Goal: Task Accomplishment & Management: Use online tool/utility

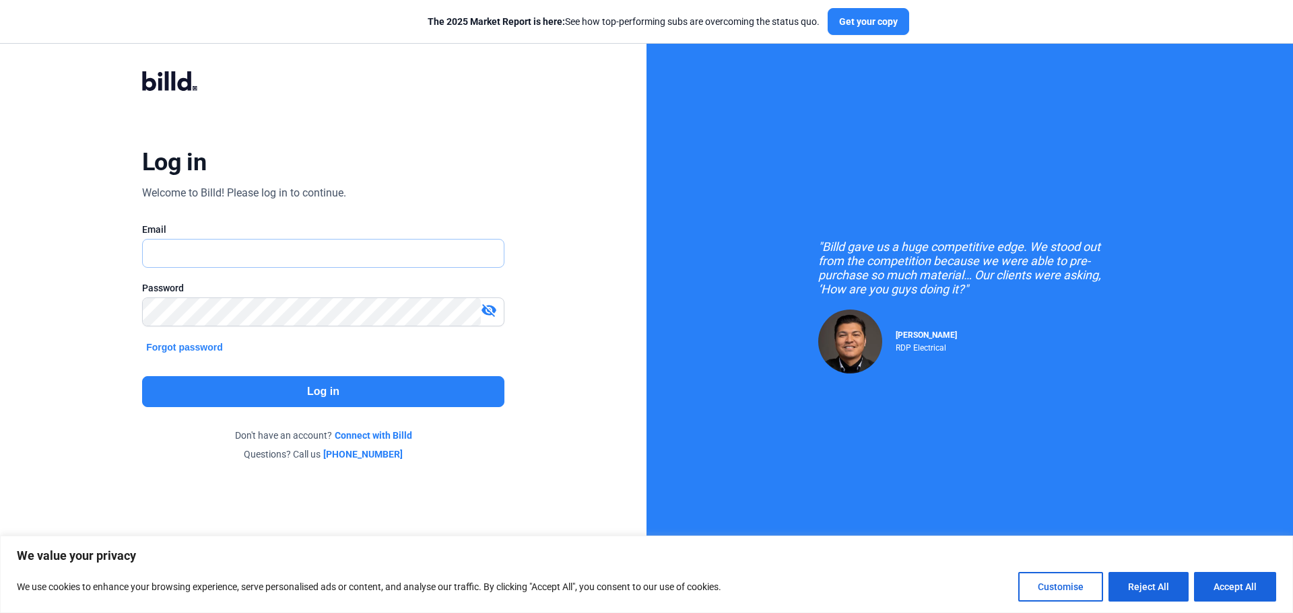
click at [156, 254] on input "text" at bounding box center [323, 254] width 361 height 28
type input "[EMAIL_ADDRESS][DOMAIN_NAME]"
click at [487, 310] on mat-icon "visibility_off" at bounding box center [489, 310] width 16 height 16
click at [356, 393] on button "Log in" at bounding box center [323, 391] width 362 height 31
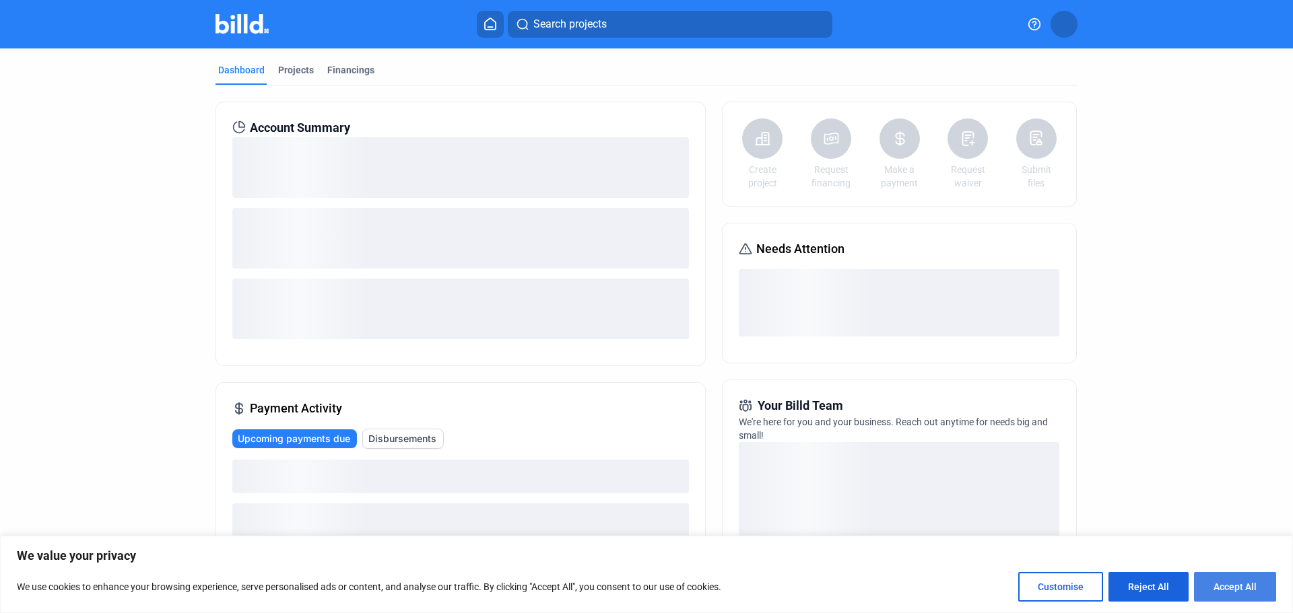
click at [1246, 586] on button "Accept All" at bounding box center [1235, 587] width 82 height 30
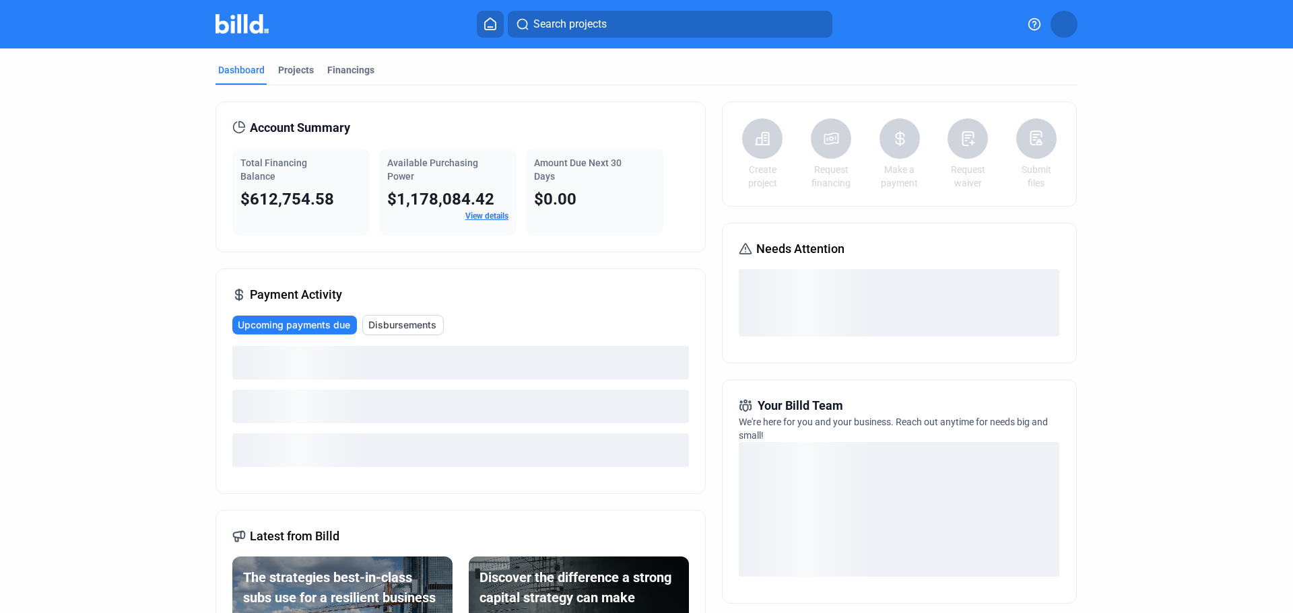
click at [743, 248] on icon at bounding box center [745, 249] width 11 height 10
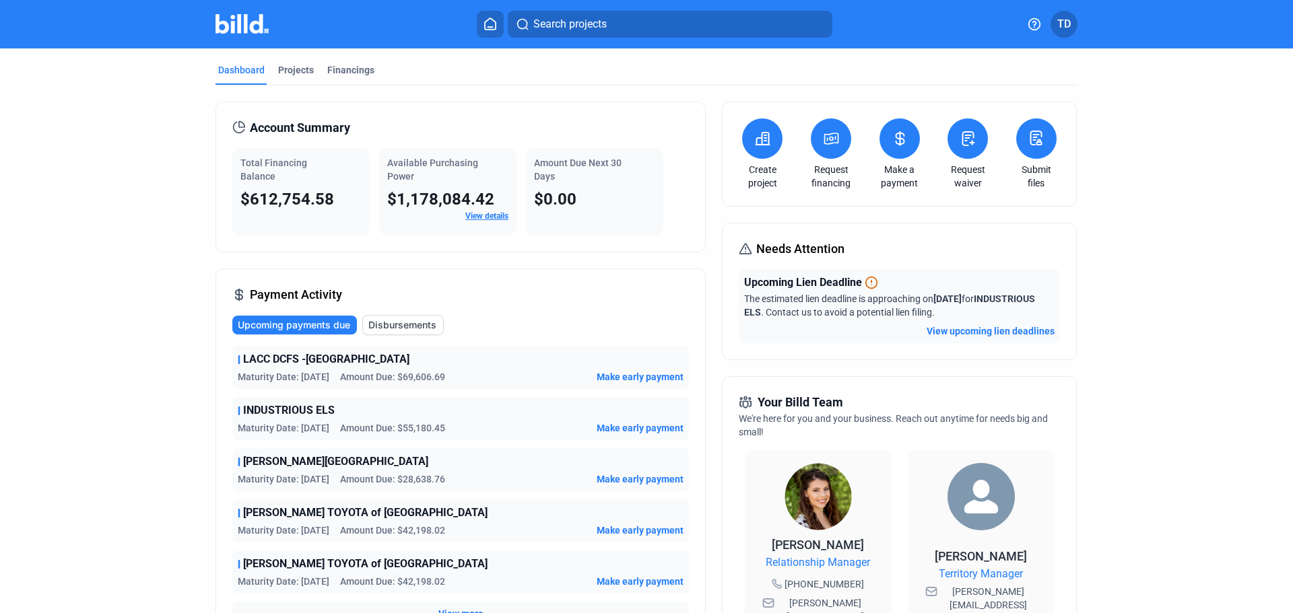
click at [970, 170] on link "Request waiver" at bounding box center [967, 176] width 47 height 27
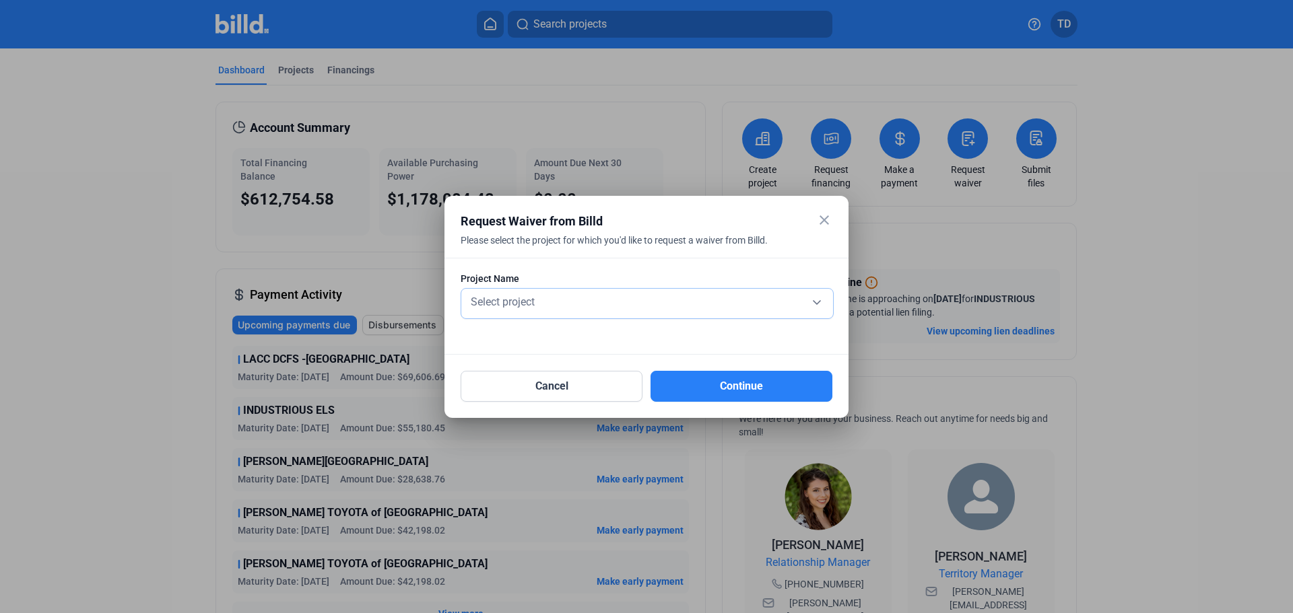
click at [673, 304] on div "Select project" at bounding box center [647, 301] width 358 height 19
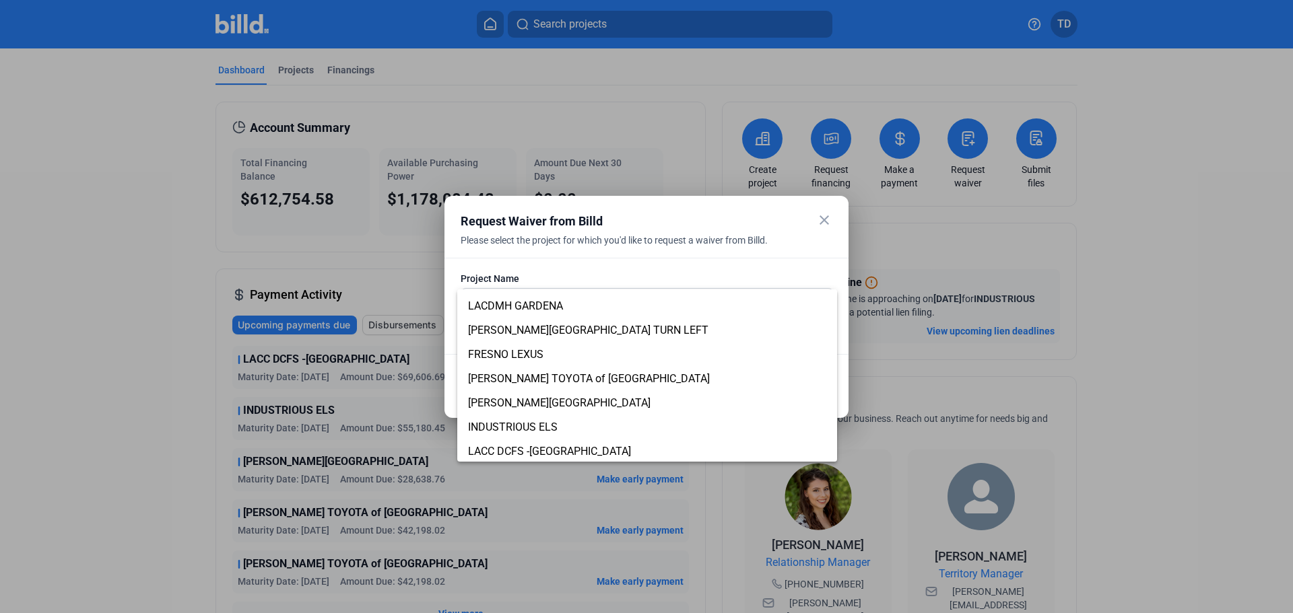
scroll to position [83, 0]
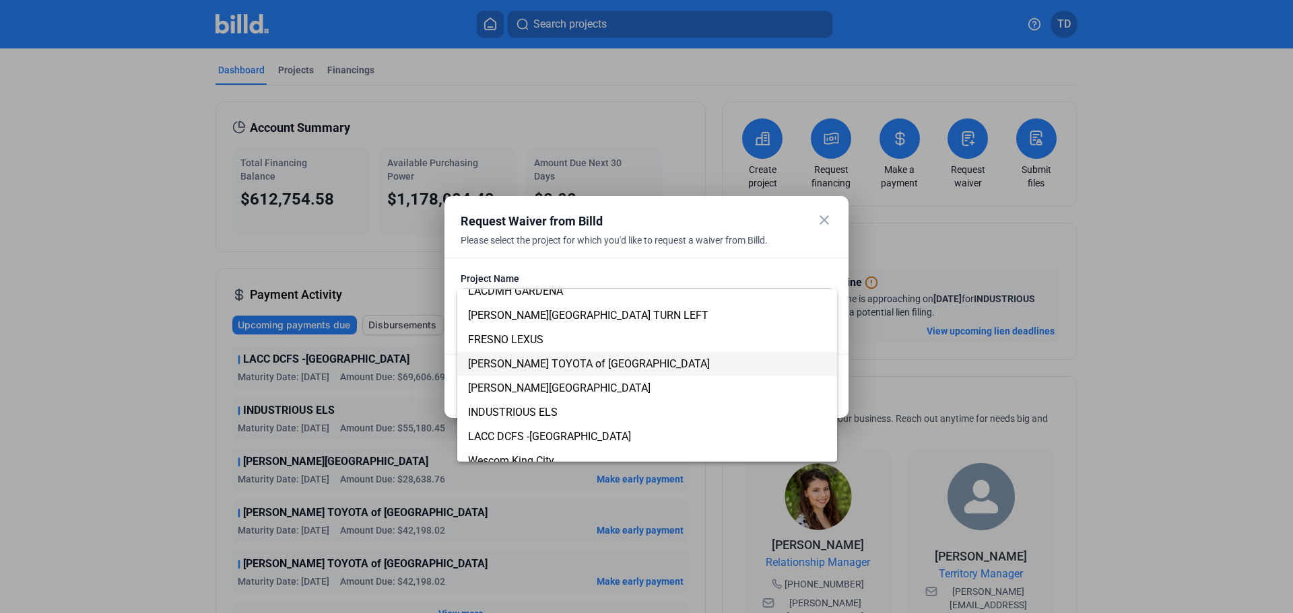
click at [640, 363] on span "[PERSON_NAME] TOYOTA of [GEOGRAPHIC_DATA]" at bounding box center [589, 364] width 242 height 13
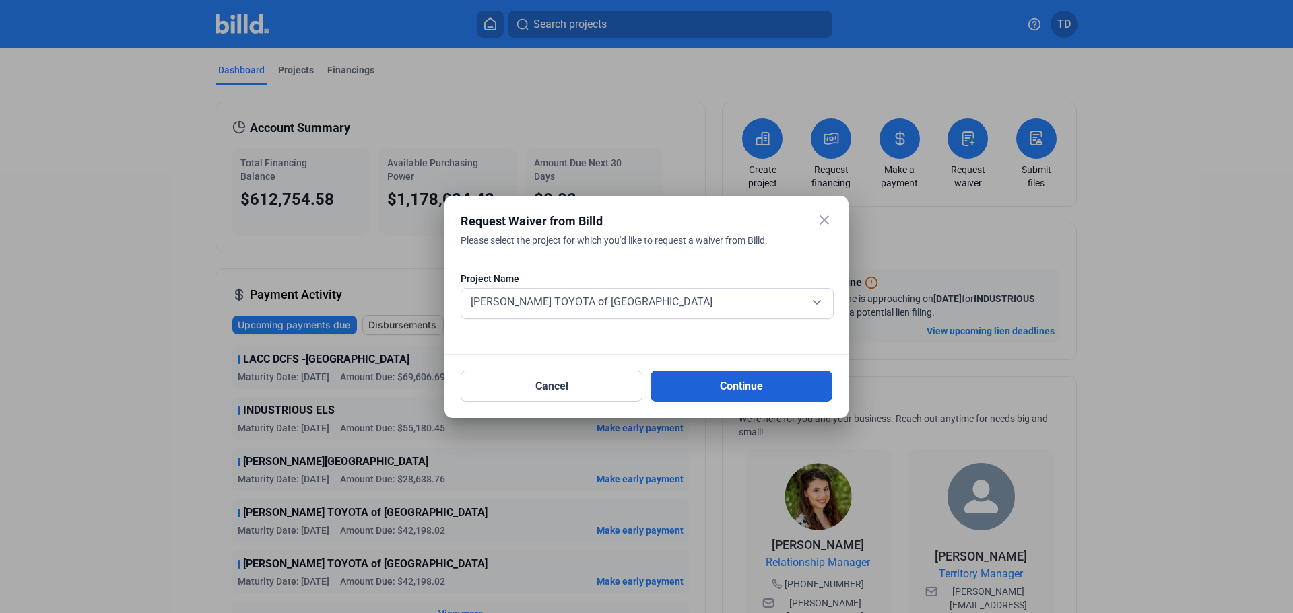
click at [774, 382] on button "Continue" at bounding box center [741, 386] width 182 height 31
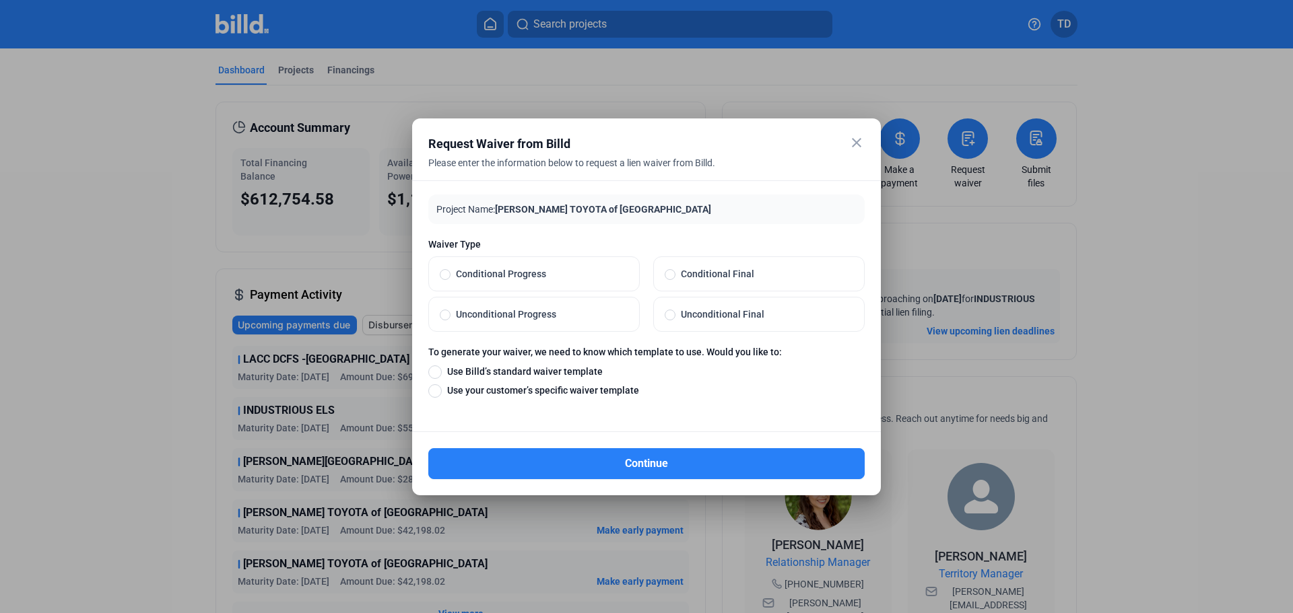
click at [449, 275] on span at bounding box center [445, 274] width 11 height 11
click at [449, 275] on input "Conditional Progress" at bounding box center [445, 274] width 11 height 12
radio input "true"
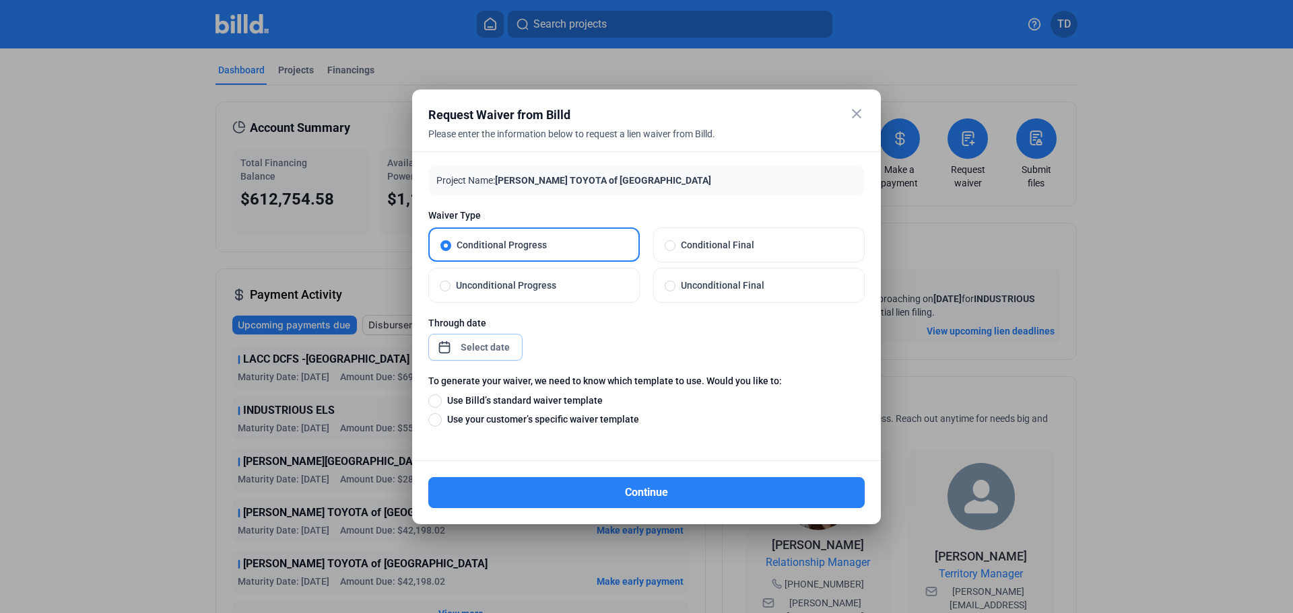
click at [485, 346] on div "close Request Waiver from Billd Please enter the information below to request a…" at bounding box center [646, 306] width 1293 height 613
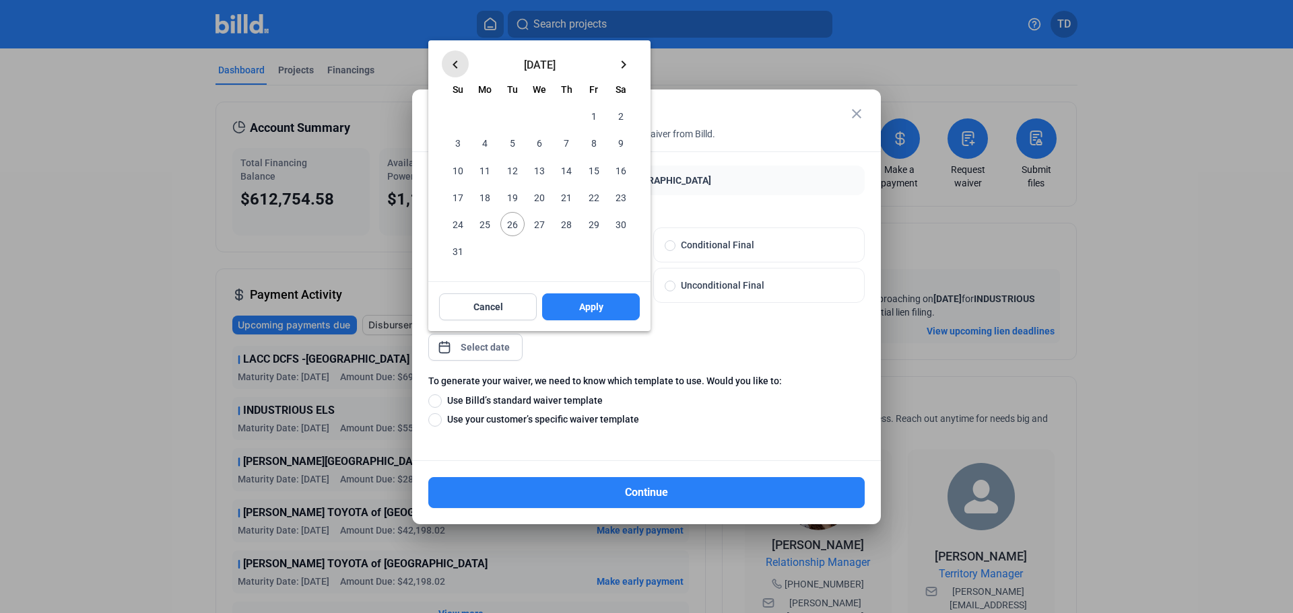
click at [454, 62] on mat-icon "keyboard_arrow_left" at bounding box center [455, 65] width 16 height 16
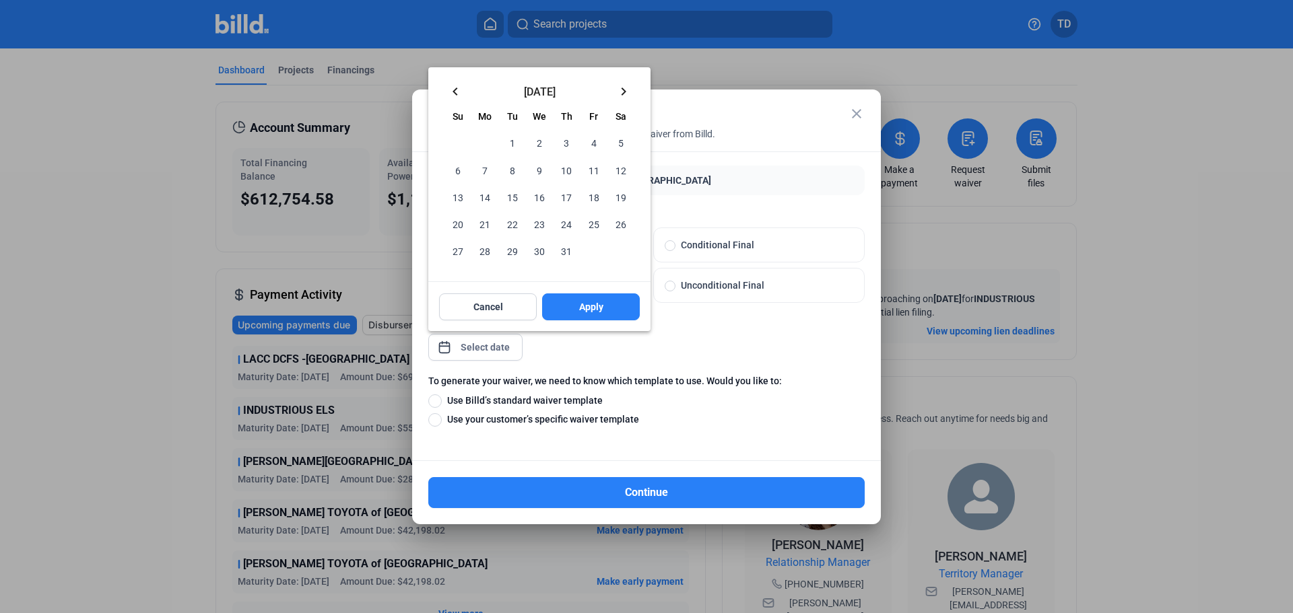
click at [561, 250] on span "31" at bounding box center [566, 251] width 24 height 24
click at [583, 306] on span "Apply" at bounding box center [591, 306] width 24 height 13
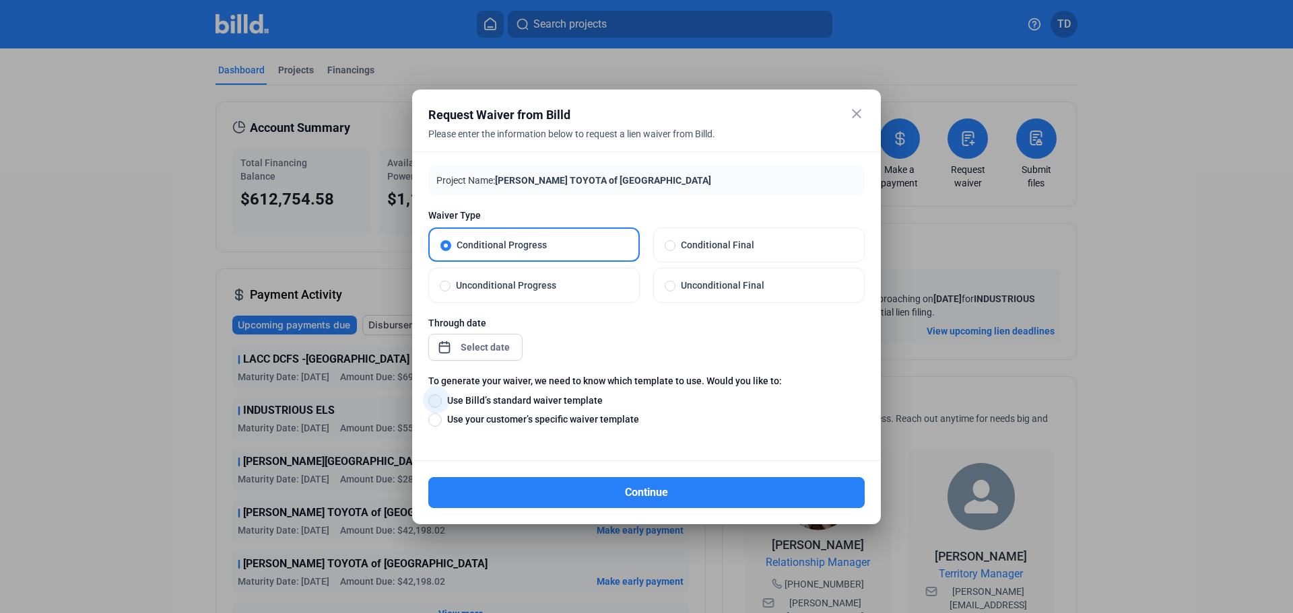
click at [437, 401] on span at bounding box center [434, 401] width 13 height 13
click at [437, 401] on input "Use Billd’s standard waiver template" at bounding box center [434, 400] width 13 height 15
radio input "true"
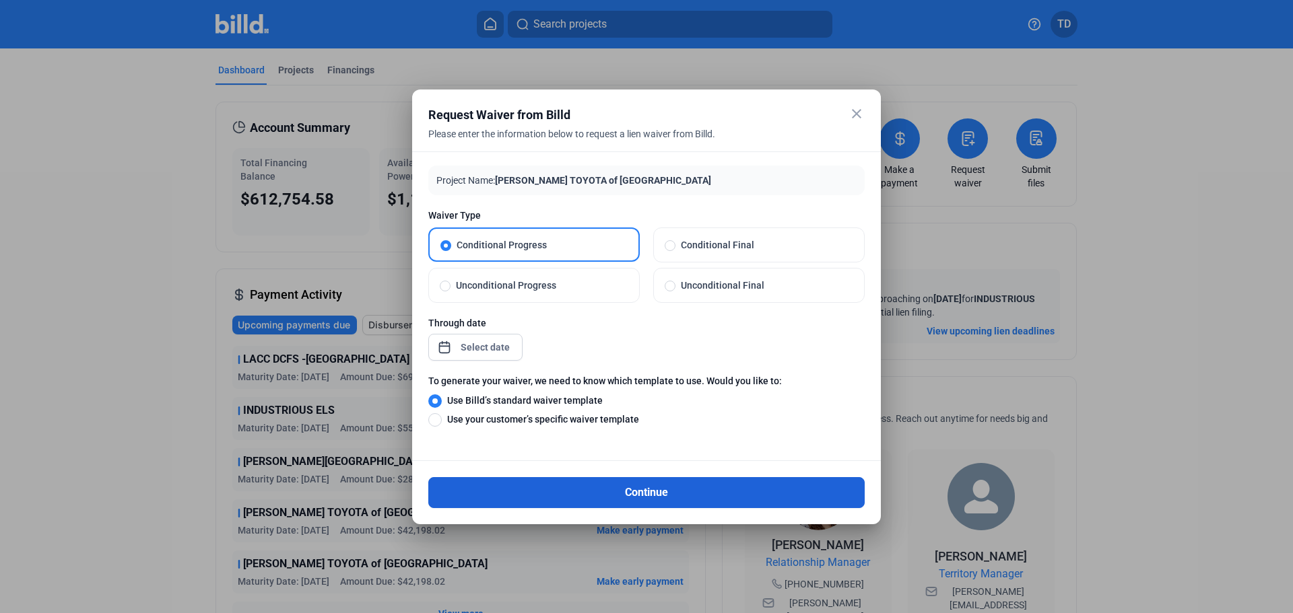
click at [630, 490] on button "Continue" at bounding box center [646, 492] width 436 height 31
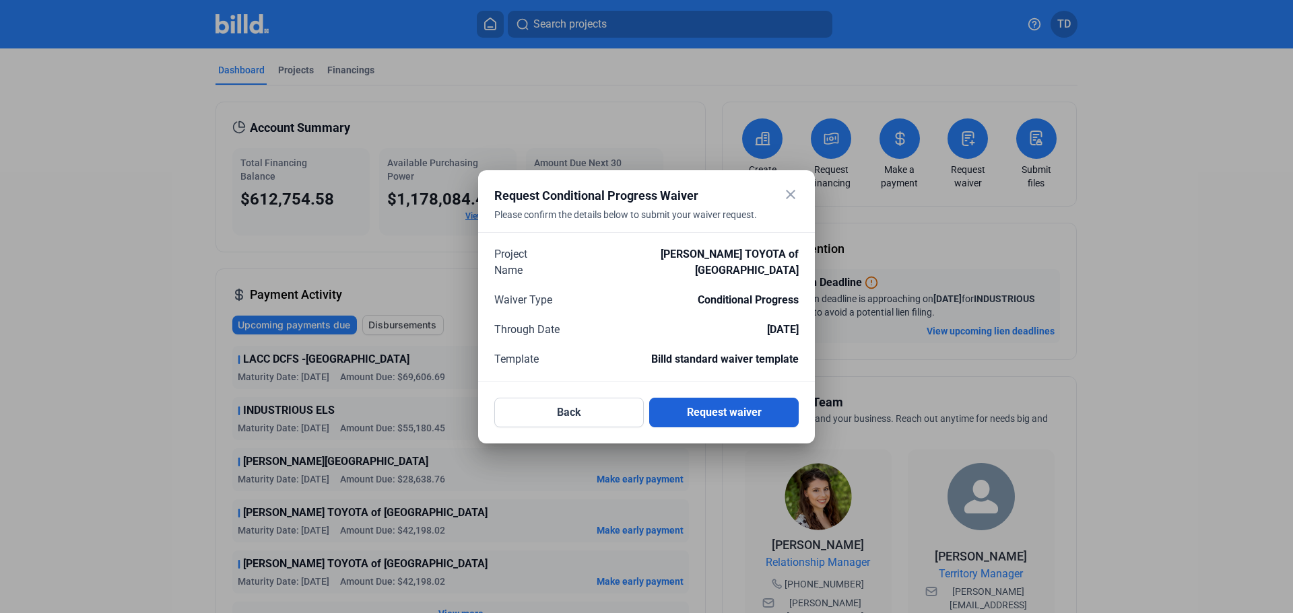
click at [739, 404] on button "Request waiver" at bounding box center [723, 413] width 149 height 30
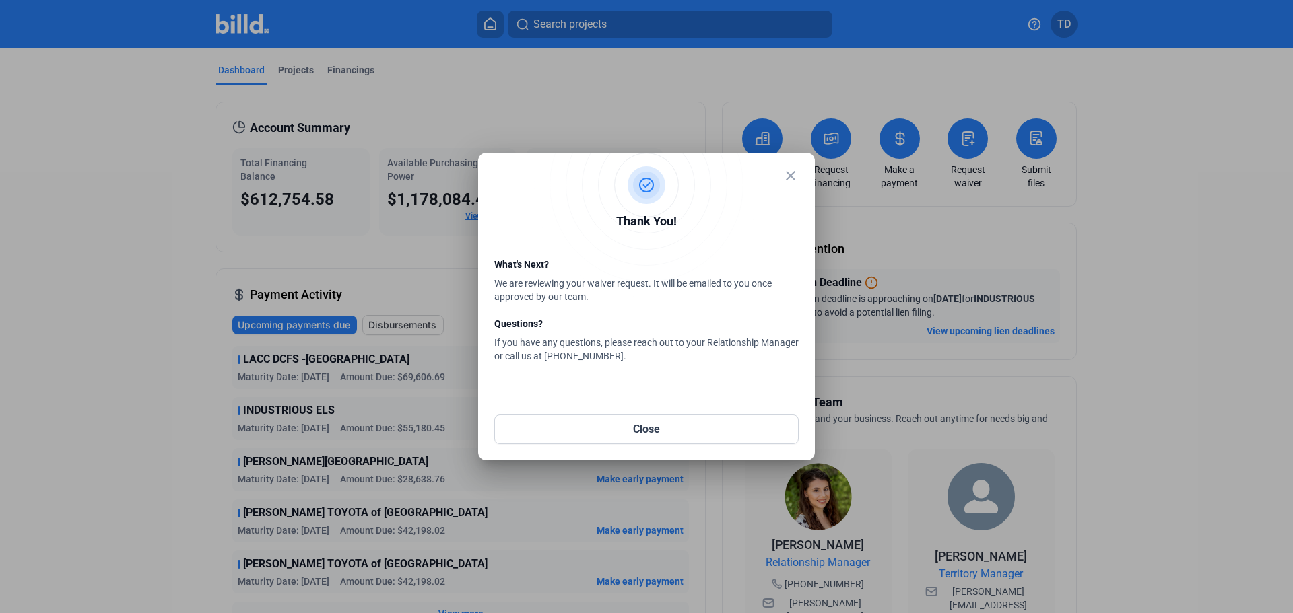
click at [793, 174] on mat-icon "close" at bounding box center [790, 176] width 16 height 16
